Goal: Information Seeking & Learning: Learn about a topic

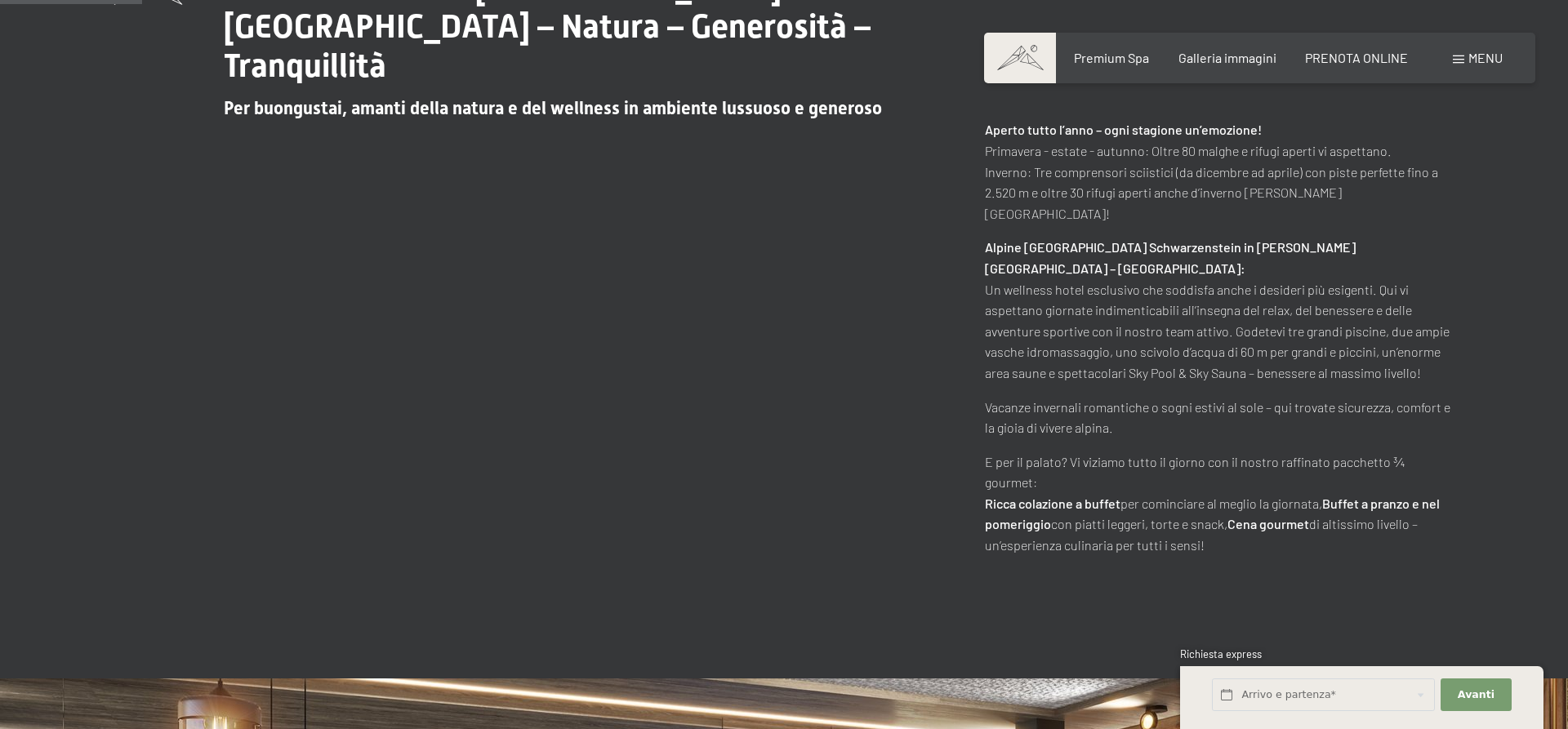
scroll to position [750, 0]
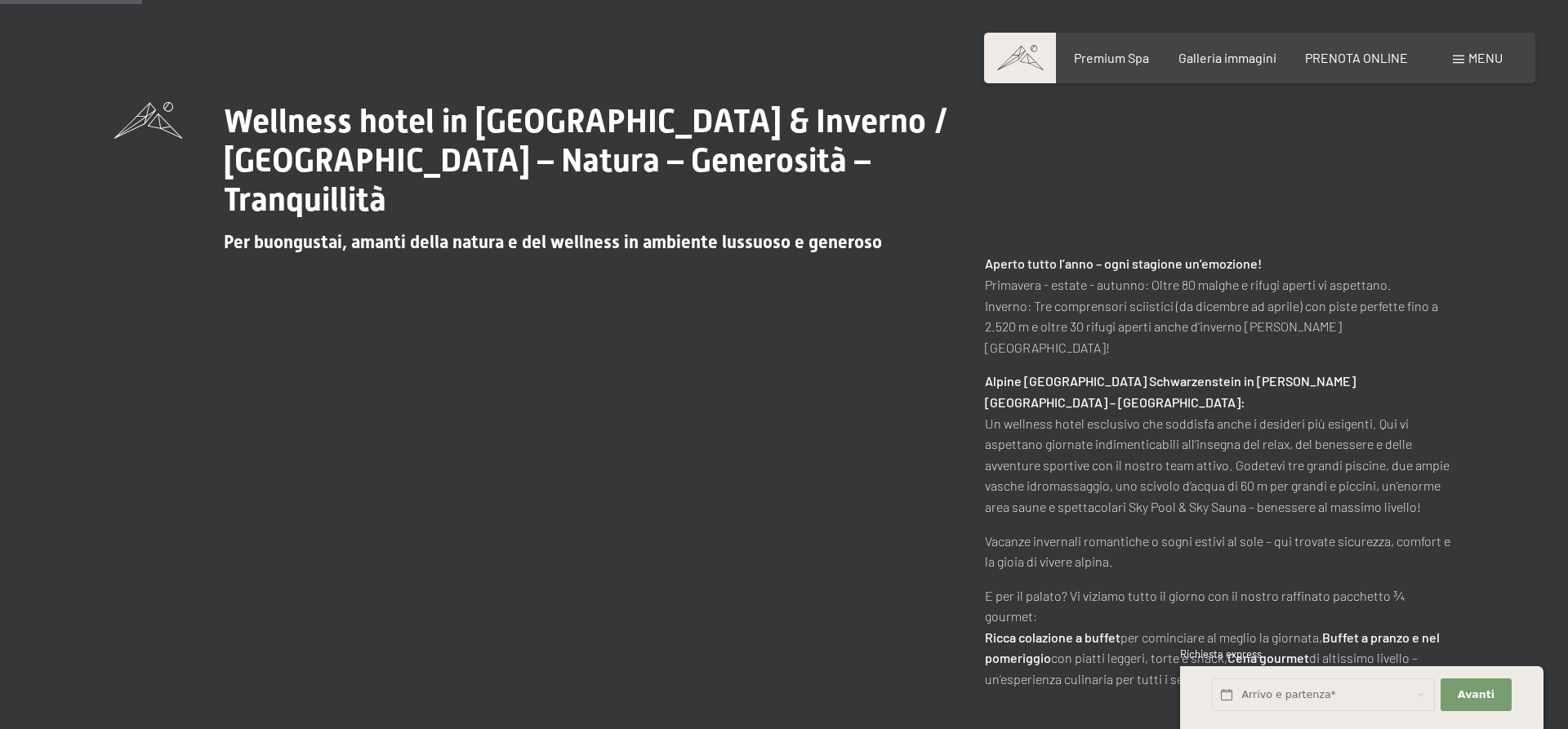
click at [997, 531] on p "Vacanze invernali romantiche o sogni estivi al sole – qui trovate sicurezza, co…" at bounding box center [1220, 552] width 469 height 42
drag, startPoint x: 997, startPoint y: 527, endPoint x: 996, endPoint y: 540, distance: 13.0
click at [997, 531] on p "Vacanze invernali romantiche o sogni estivi al sole – qui trovate sicurezza, co…" at bounding box center [1220, 552] width 469 height 42
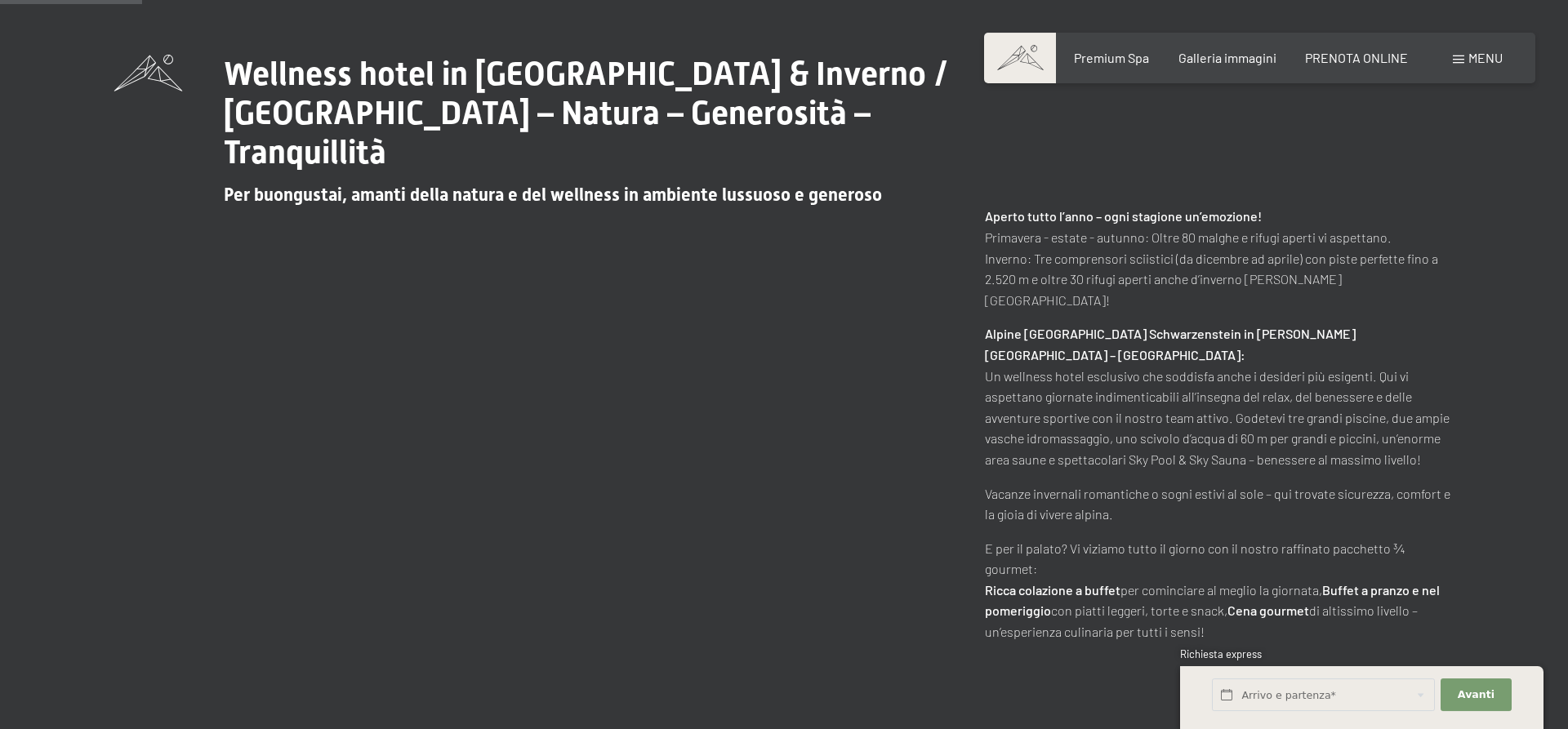
scroll to position [833, 0]
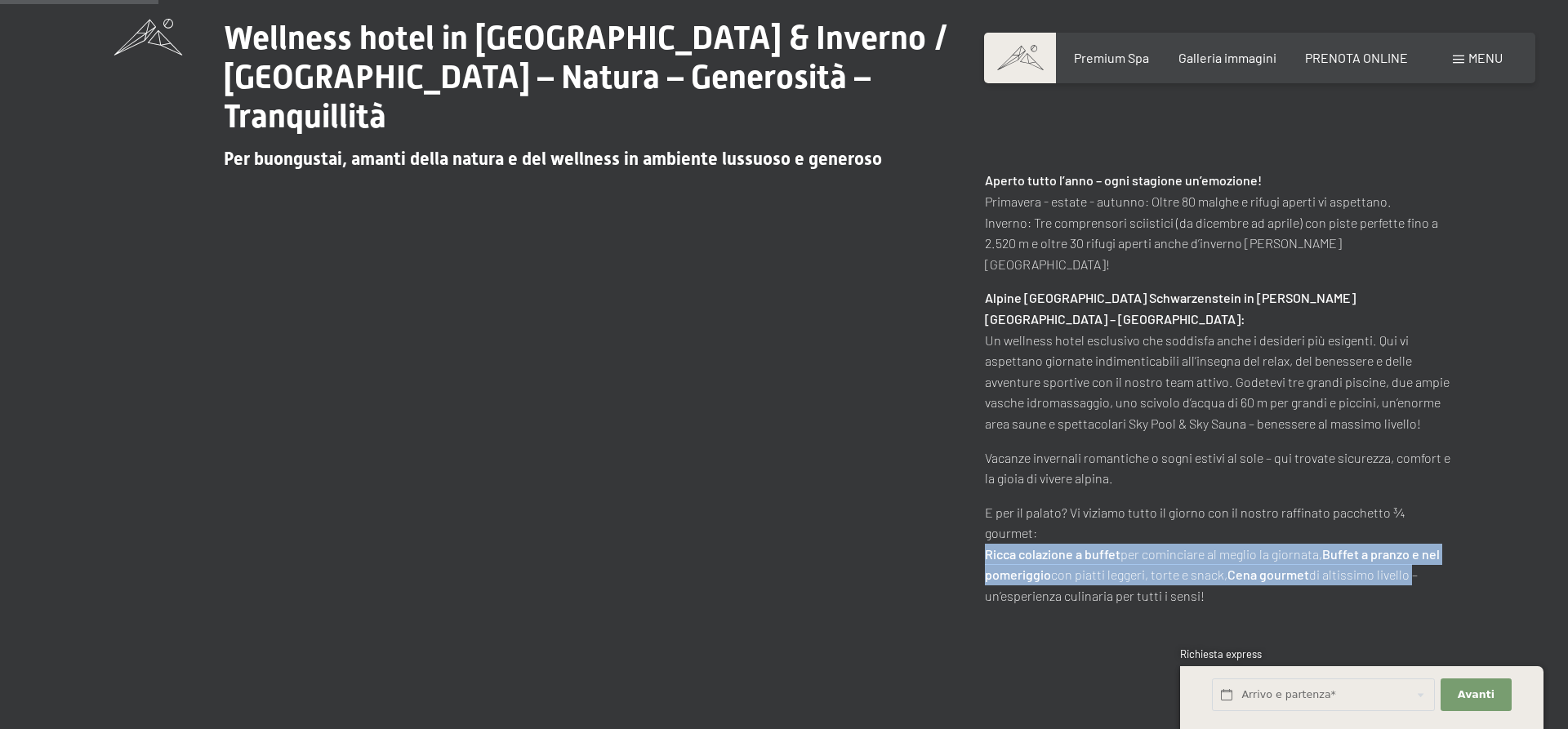
drag, startPoint x: 986, startPoint y: 515, endPoint x: 1411, endPoint y: 536, distance: 425.5
click at [1411, 536] on p "E per il palato? Vi viziamo tutto il giorno con il nostro raffinato pacchetto ¾…" at bounding box center [1220, 554] width 469 height 104
copy p "[PERSON_NAME] colazione a buffet per cominciare [PERSON_NAME] la giornata, Buff…"
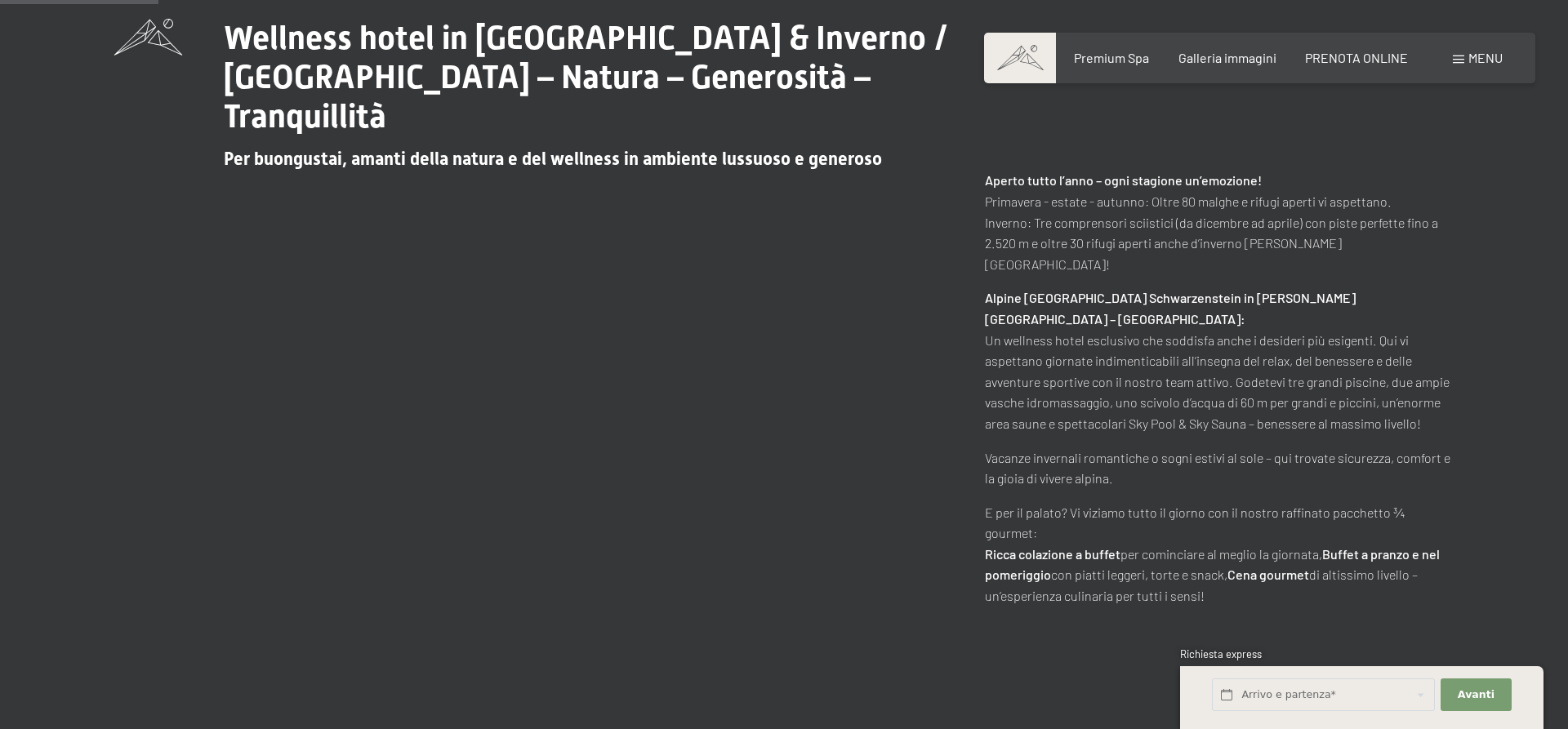
click at [1123, 502] on p "E per il palato? Vi viziamo tutto il giorno con il nostro raffinato pacchetto ¾…" at bounding box center [1220, 554] width 469 height 104
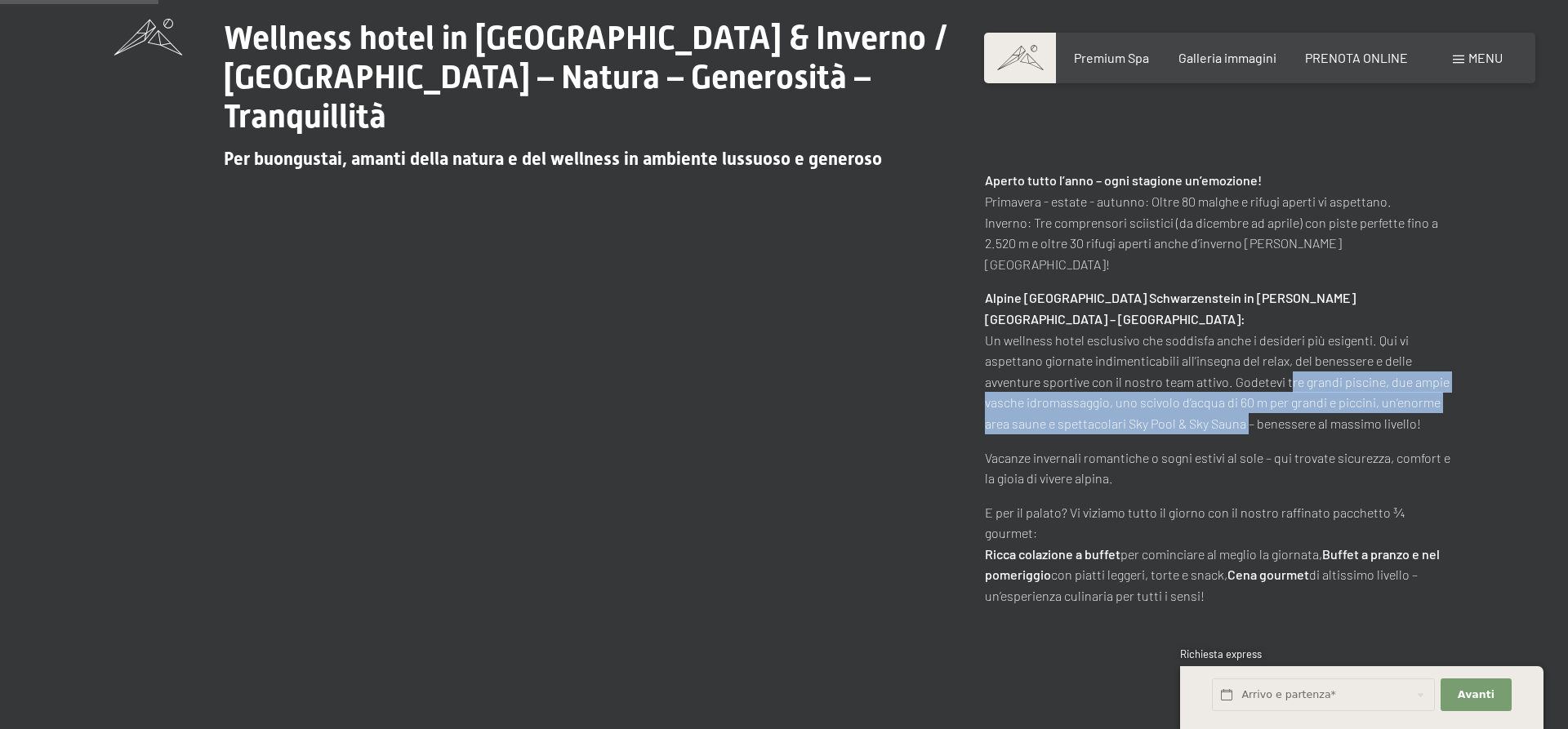
drag, startPoint x: 1283, startPoint y: 340, endPoint x: 1245, endPoint y: 382, distance: 56.6
click at [1245, 382] on p "Alpine [GEOGRAPHIC_DATA] Schwarzenstein in [PERSON_NAME][GEOGRAPHIC_DATA] – [GE…" at bounding box center [1220, 361] width 469 height 146
copy p "tre grandi piscine, due [PERSON_NAME] idromassaggio, uno scivolo d’acqua di 60 …"
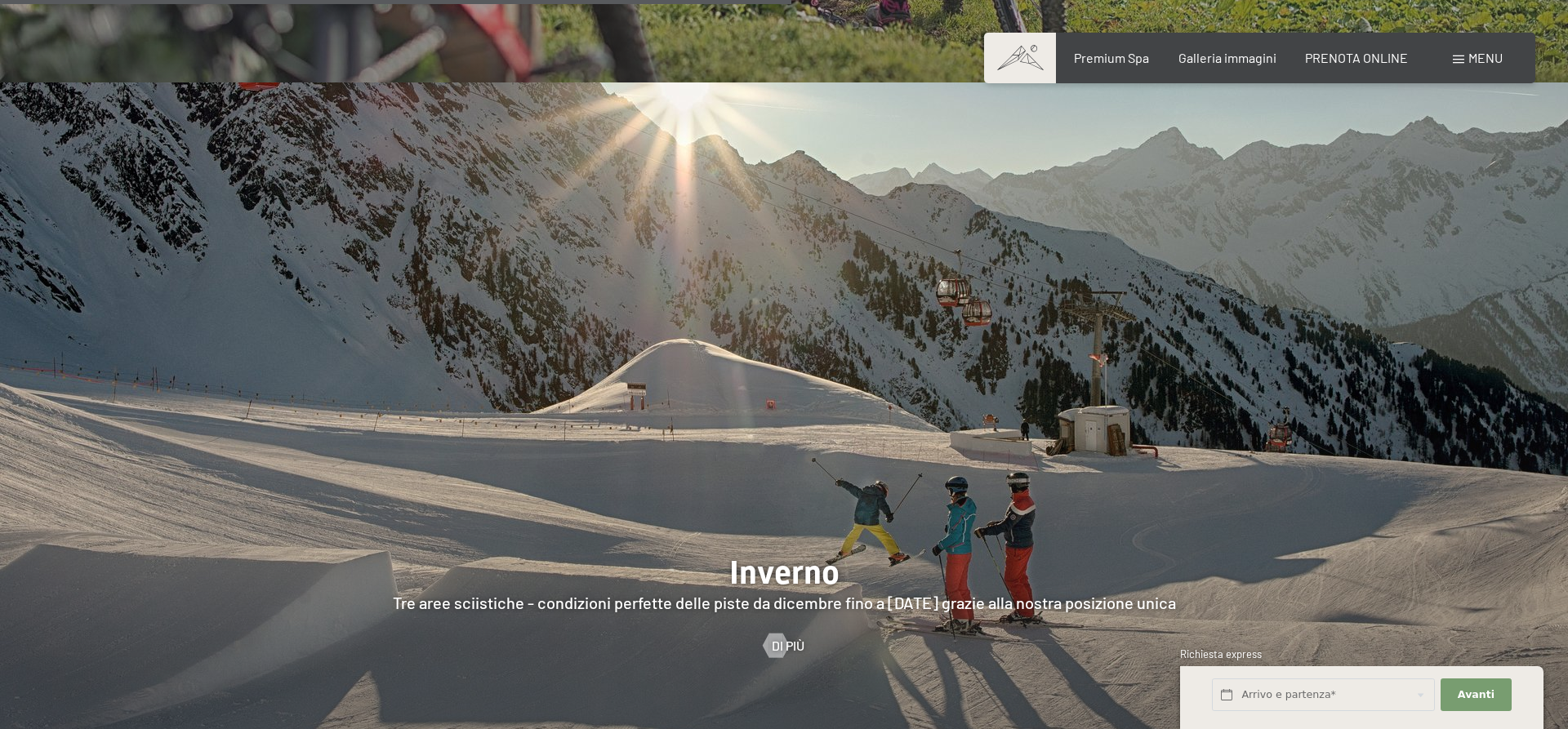
scroll to position [4499, 0]
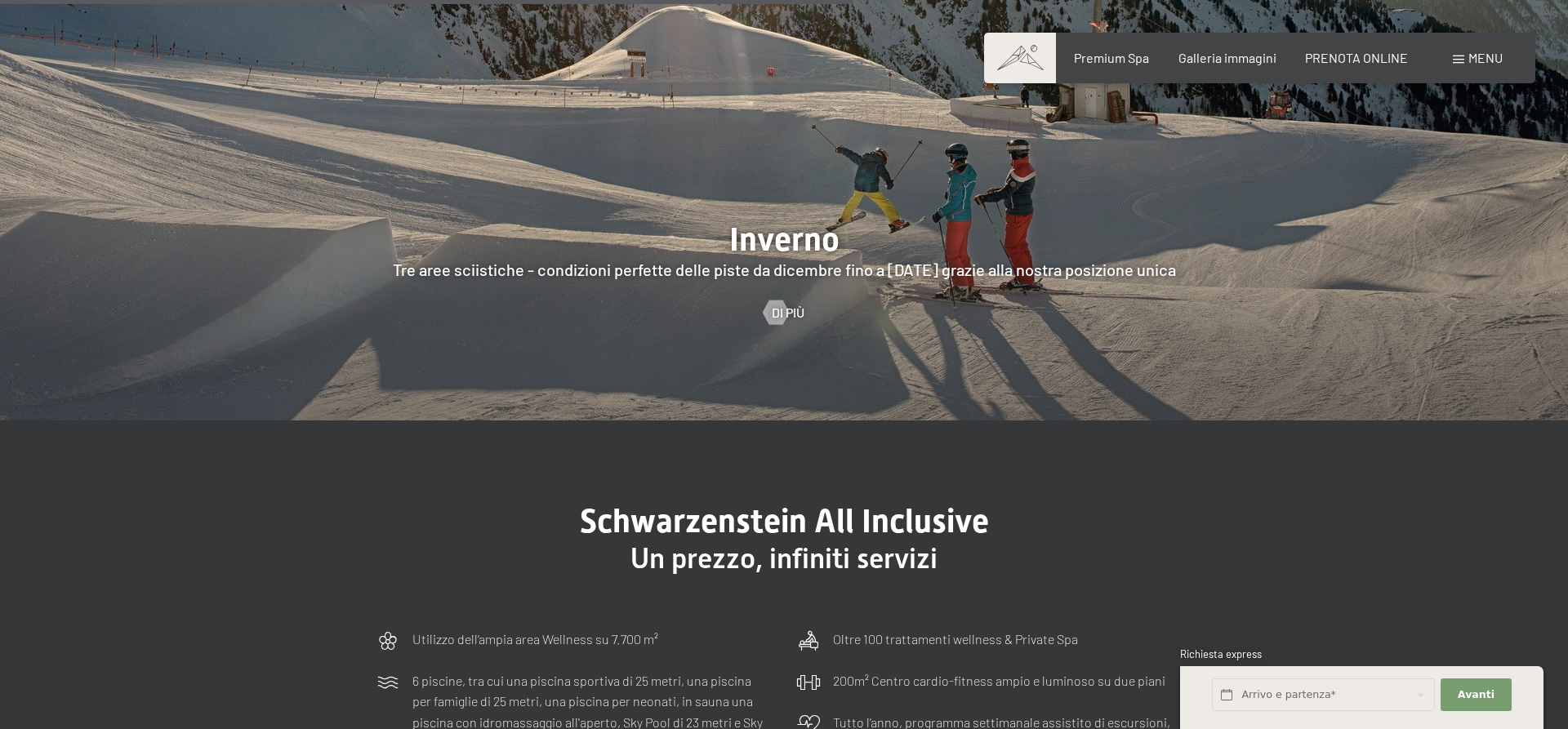
drag, startPoint x: 397, startPoint y: 228, endPoint x: 615, endPoint y: 228, distance: 218.0
click at [600, 229] on div at bounding box center [784, 84] width 1568 height 671
click at [615, 228] on div at bounding box center [784, 84] width 1568 height 671
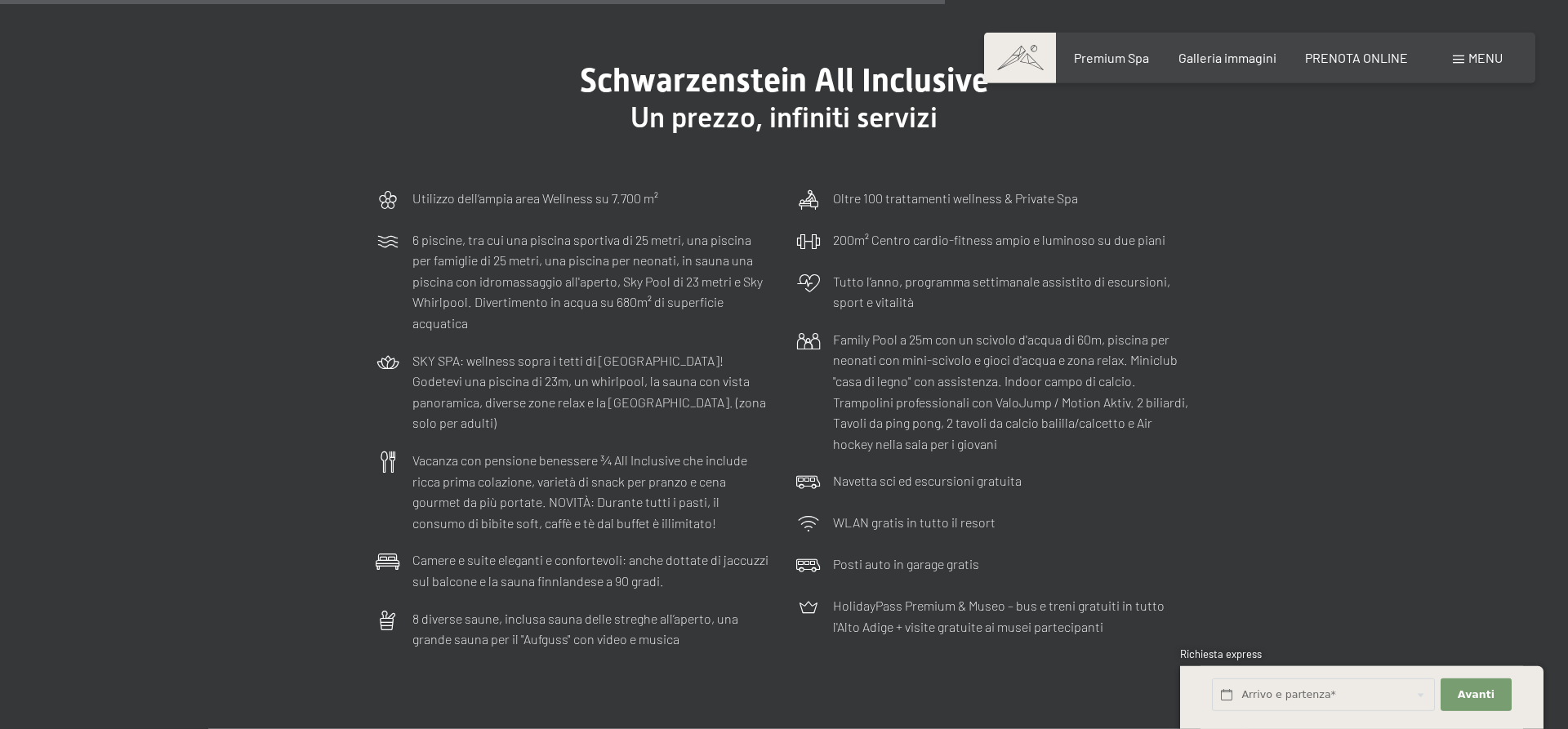
scroll to position [4999, 0]
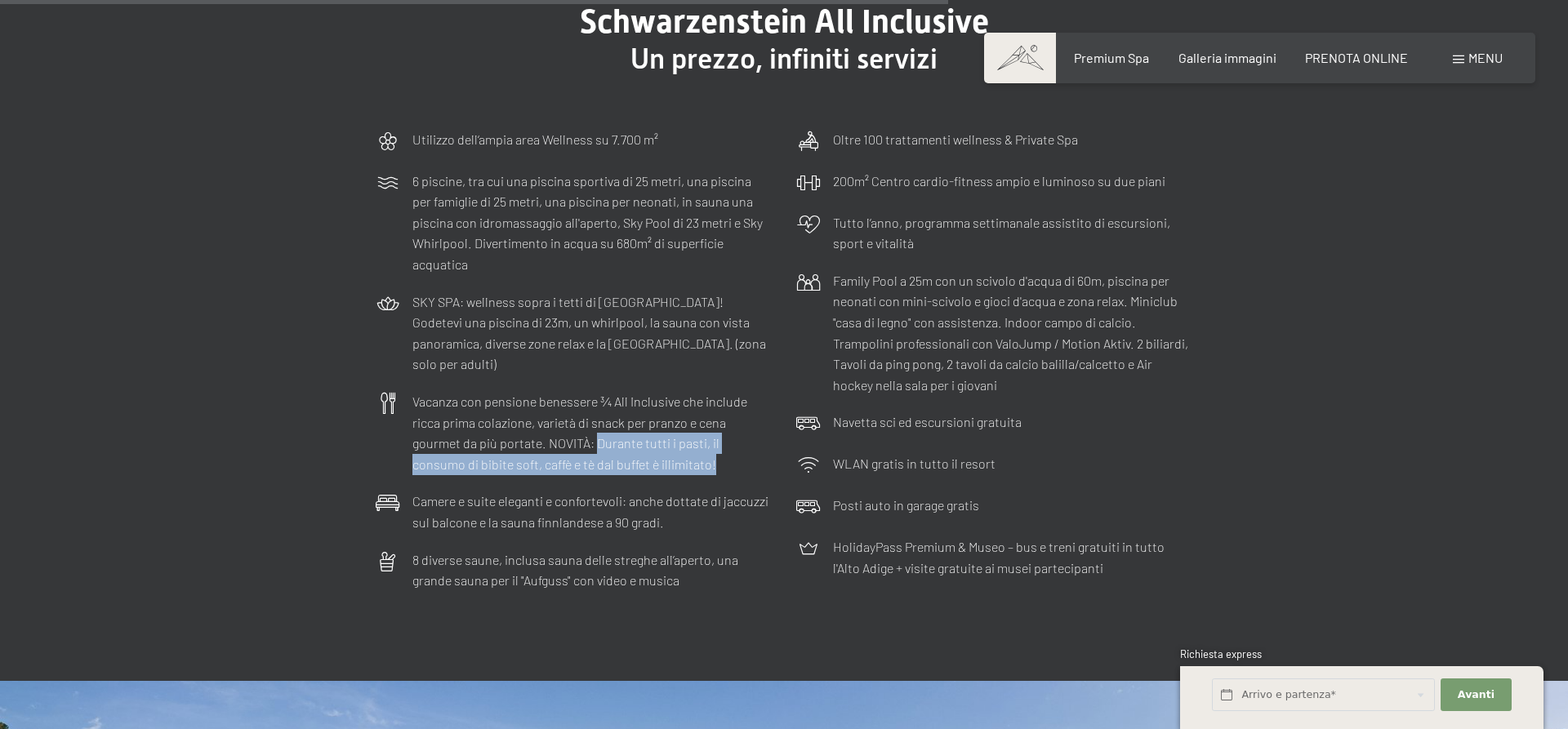
drag, startPoint x: 596, startPoint y: 380, endPoint x: 660, endPoint y: 403, distance: 68.0
click at [660, 403] on p "Vacanza con pensione benessere ¾ All Inclusive che include ricca prima colazion…" at bounding box center [592, 432] width 360 height 83
copy p "Durante tutti i pasti, il consumo di bibite soft, caffè e tè dal buffet è illim…"
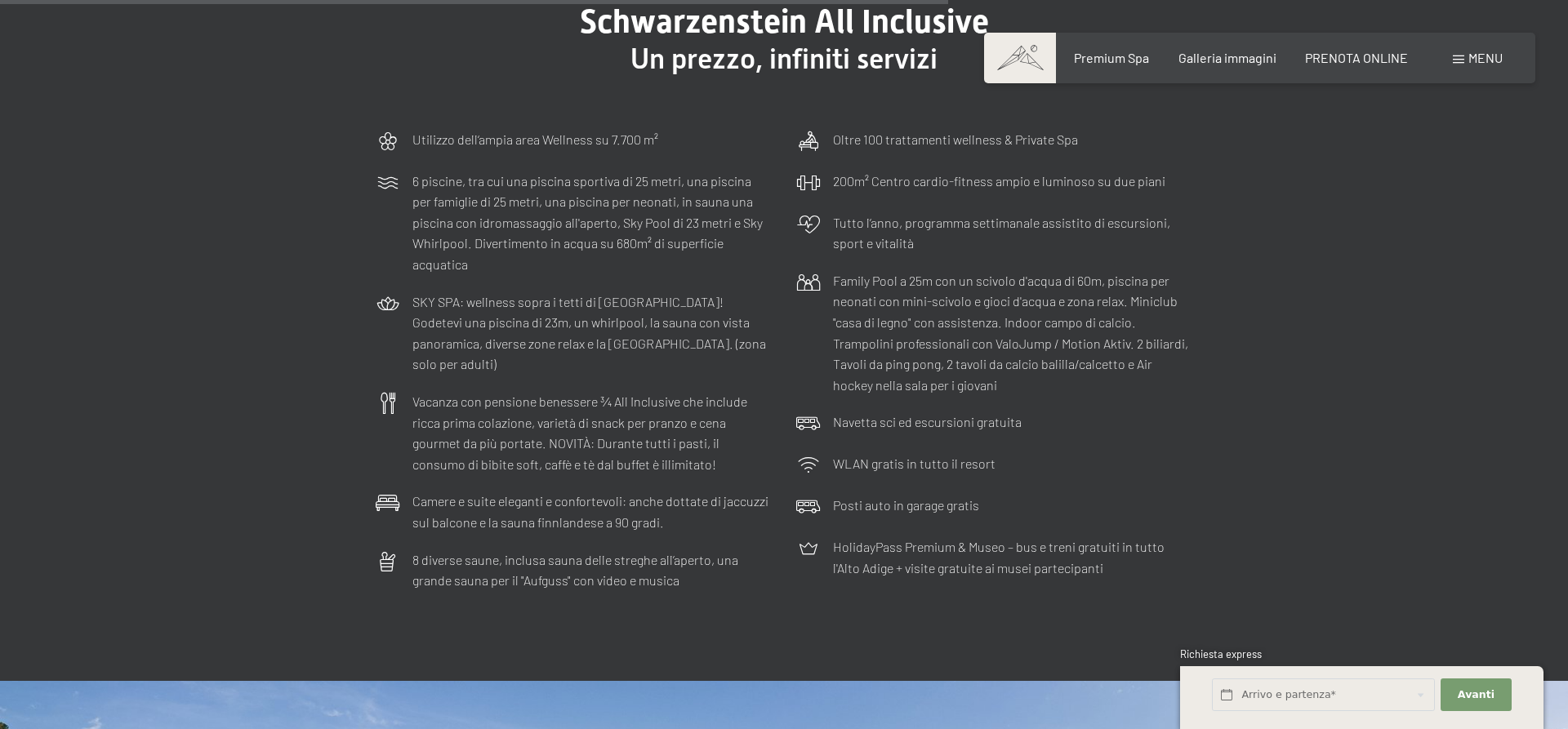
click at [620, 491] on p "Camere e suite eleganti e confortevoli: anche dottate di jaccuzzi sul balcone e…" at bounding box center [592, 512] width 360 height 42
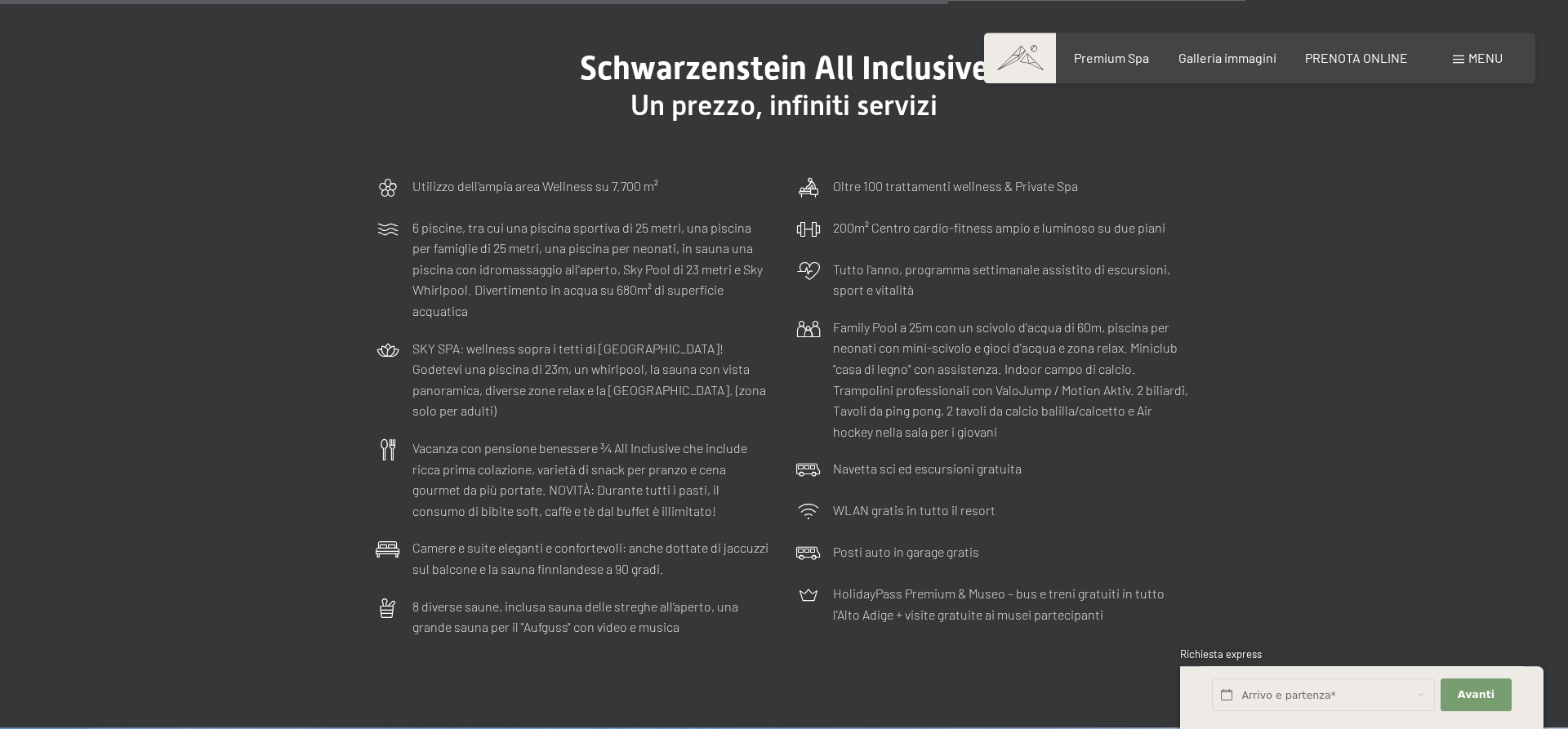
scroll to position [4916, 0]
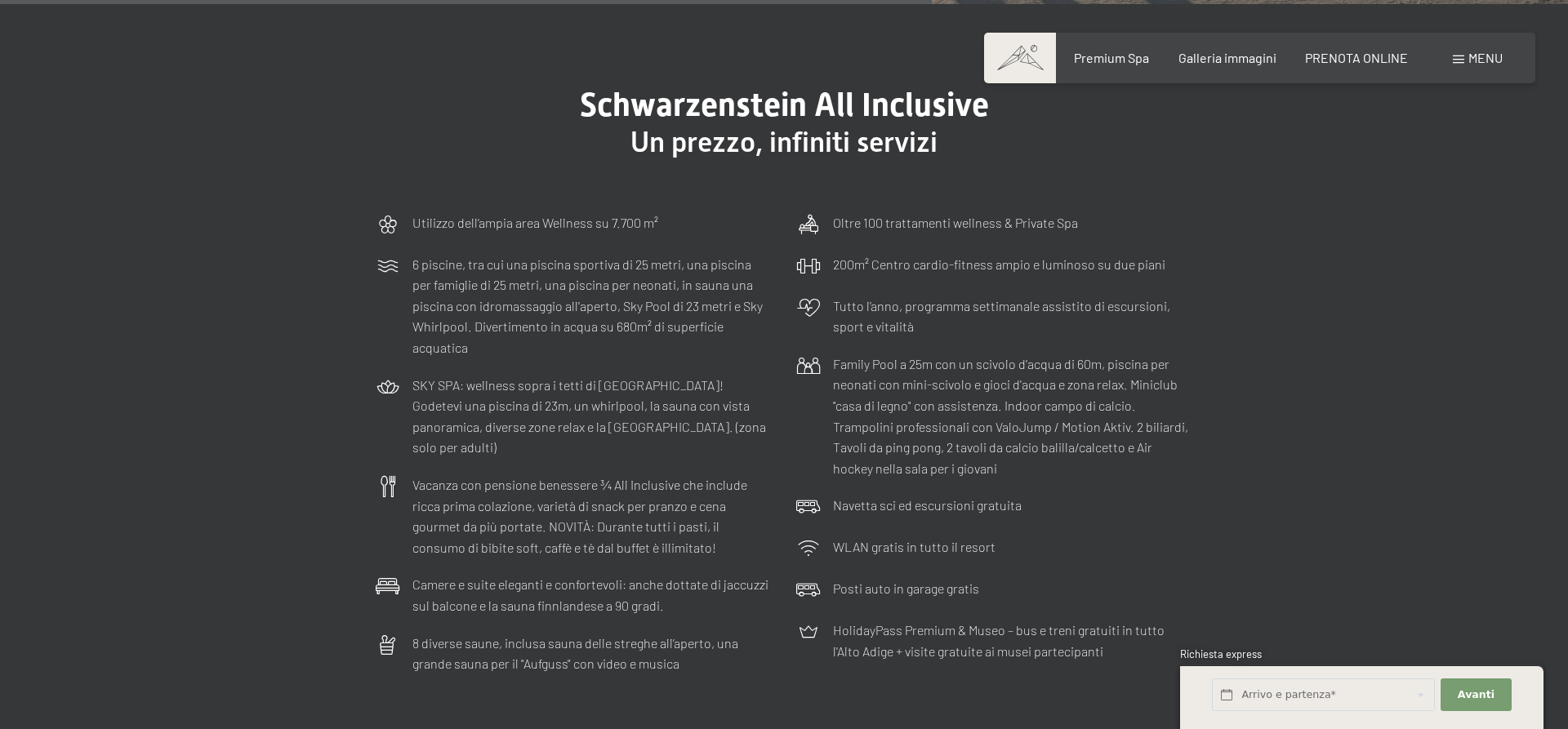
click at [889, 354] on p "Family Pool a 25m con un scivolo d'acqua di 60m, piscina per neonati con mini-s…" at bounding box center [1012, 417] width 360 height 126
click at [872, 357] on p "Family Pool a 25m con un scivolo d'acqua di 60m, piscina per neonati con mini-s…" at bounding box center [1012, 417] width 360 height 126
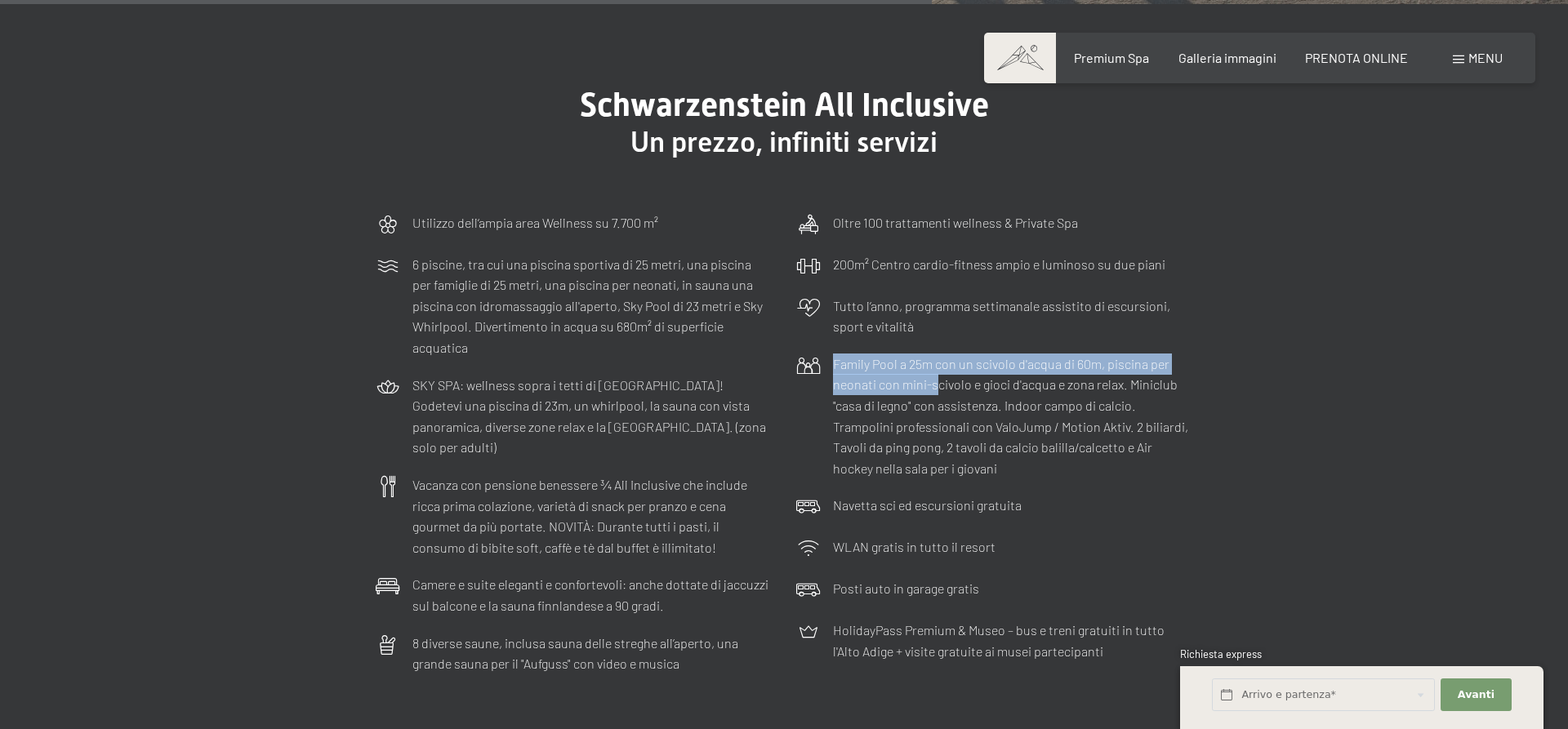
drag, startPoint x: 834, startPoint y: 326, endPoint x: 936, endPoint y: 339, distance: 102.8
click at [936, 354] on p "Family Pool a 25m con un scivolo d'acqua di 60m, piscina per neonati con mini-s…" at bounding box center [1012, 417] width 360 height 126
click at [937, 354] on p "Family Pool a 25m con un scivolo d'acqua di 60m, piscina per neonati con mini-s…" at bounding box center [1012, 417] width 360 height 126
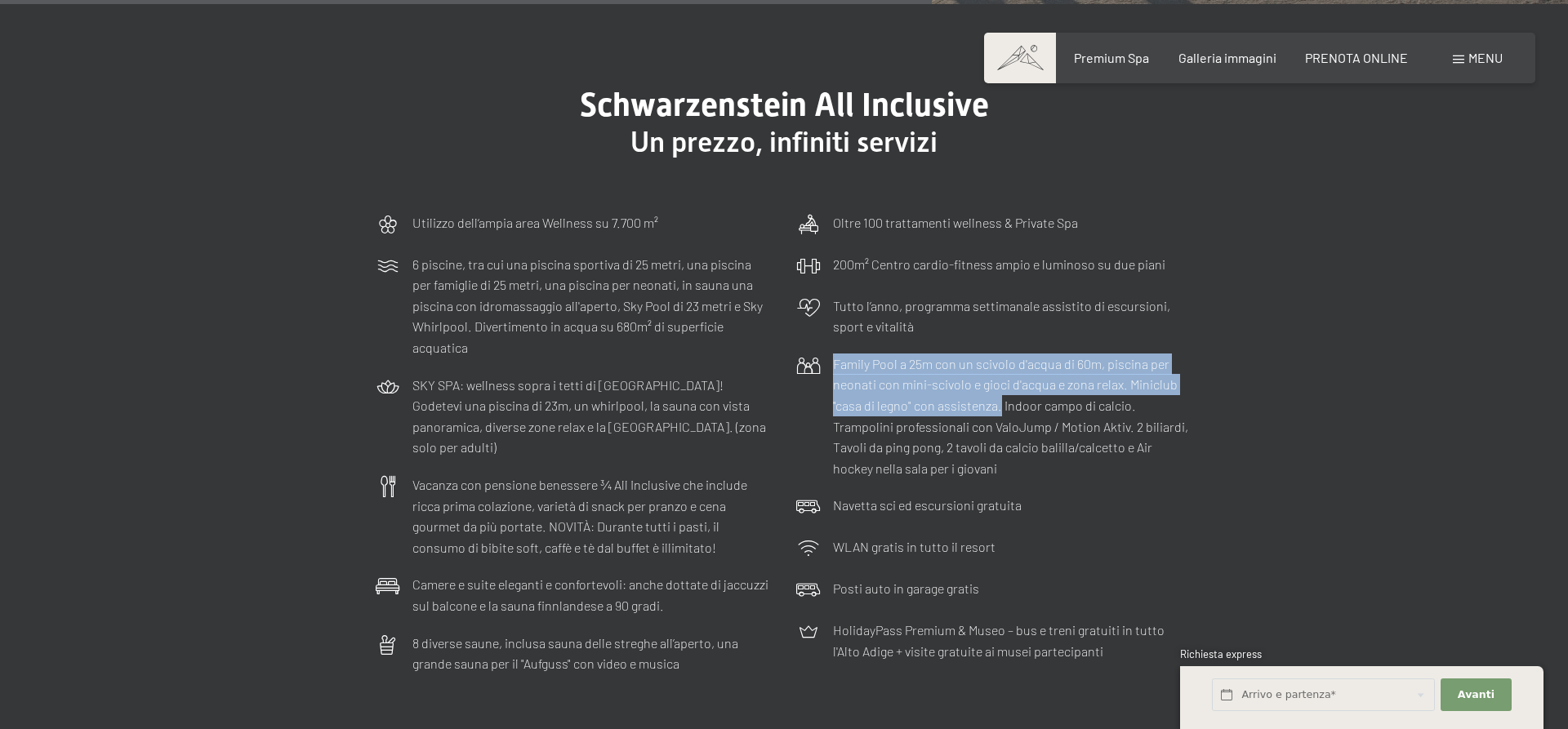
drag, startPoint x: 833, startPoint y: 326, endPoint x: 998, endPoint y: 365, distance: 169.5
click at [998, 365] on p "Family Pool a 25m con un scivolo d'acqua di 60m, piscina per neonati con mini-s…" at bounding box center [1012, 417] width 360 height 126
copy p "Family Pool a 25m con un scivolo d'acqua di 60m, piscina per neonati con mini-s…"
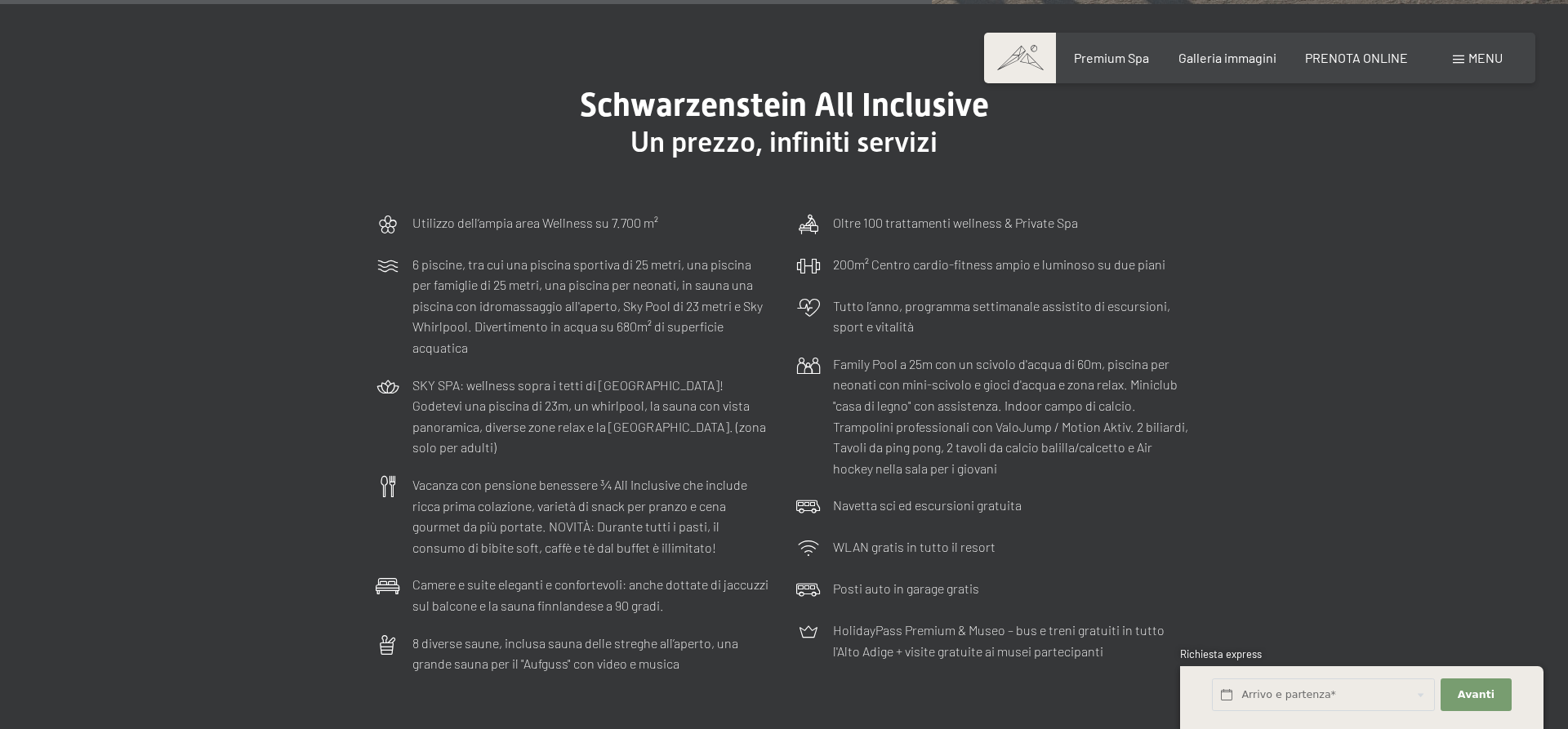
click at [908, 495] on p "Navetta sci ed escursioni gratuita" at bounding box center [928, 506] width 189 height 21
click at [906, 495] on p "Navetta sci ed escursioni gratuita" at bounding box center [928, 506] width 189 height 21
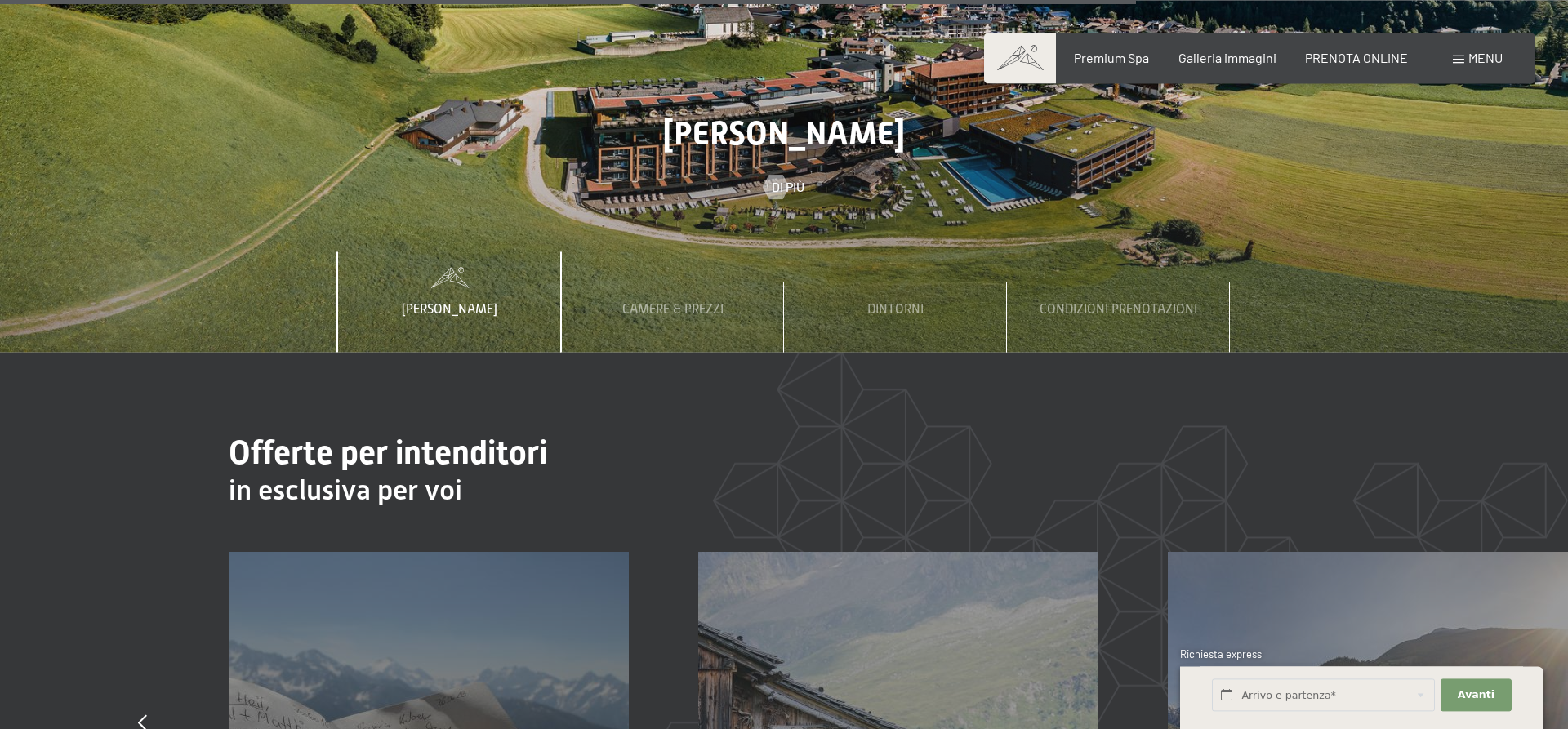
scroll to position [6332, 0]
